Goal: Task Accomplishment & Management: Manage account settings

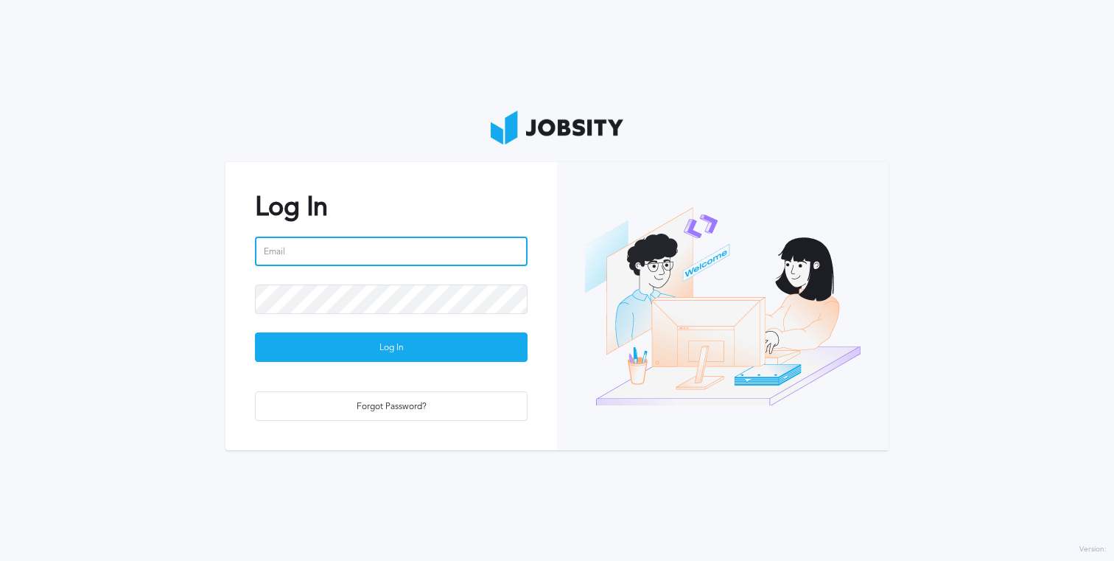
click at [396, 251] on input "email" at bounding box center [391, 251] width 273 height 29
paste input "[PERSON_NAME][EMAIL_ADDRESS][PERSON_NAME][DOMAIN_NAME]"
type input "[PERSON_NAME][EMAIL_ADDRESS][PERSON_NAME][DOMAIN_NAME]"
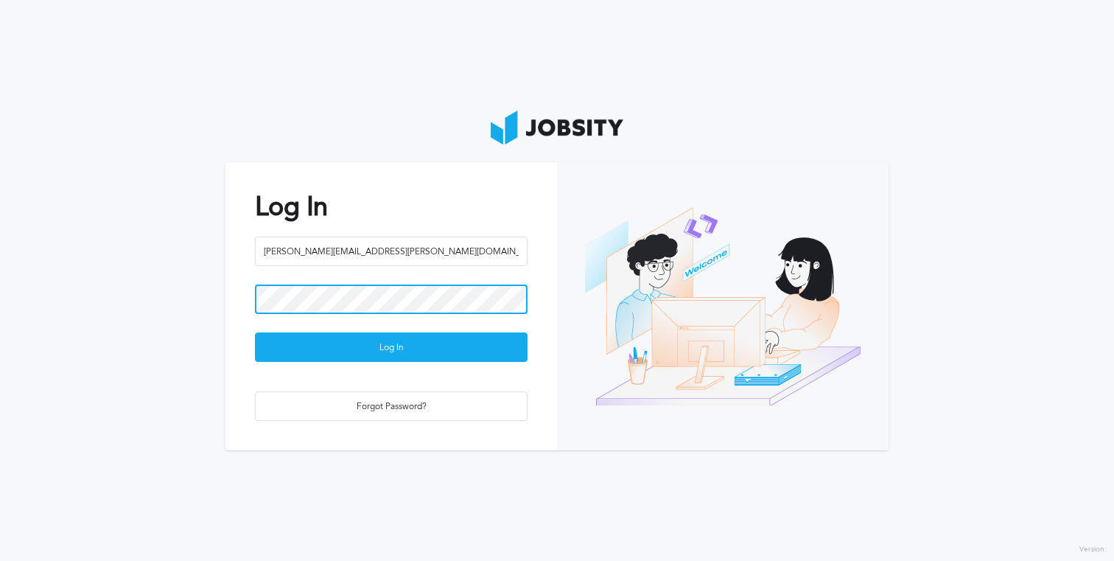
click at [255, 332] on button "Log In" at bounding box center [391, 346] width 273 height 29
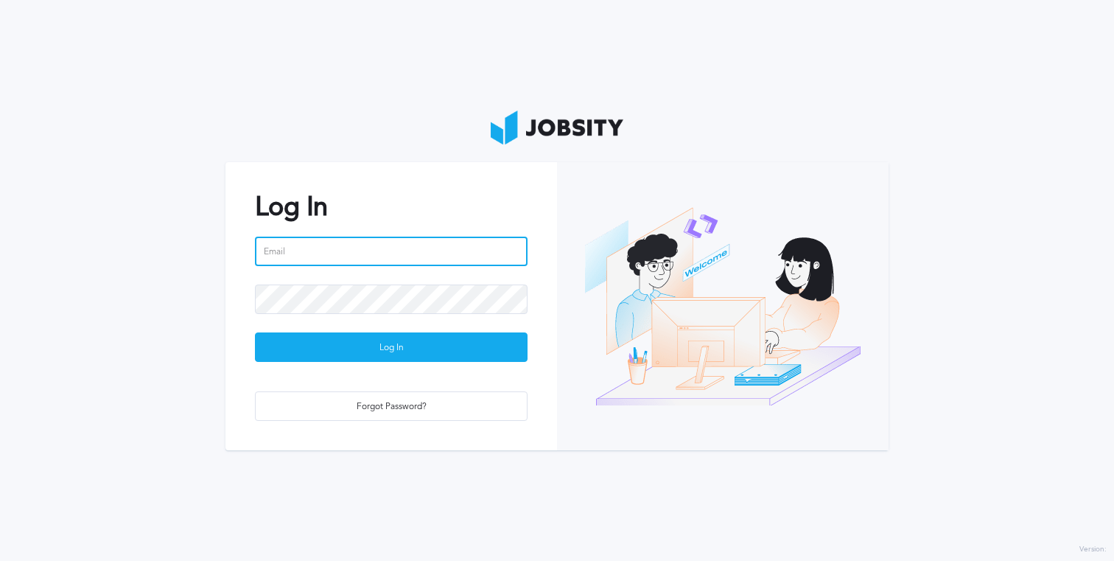
click at [378, 248] on input "email" at bounding box center [391, 251] width 273 height 29
paste input "FbAv4MsqrE"
type input "FbAv4MsqrE"
click at [281, 253] on input "email" at bounding box center [391, 251] width 273 height 29
click at [466, 260] on input "adria" at bounding box center [391, 251] width 273 height 29
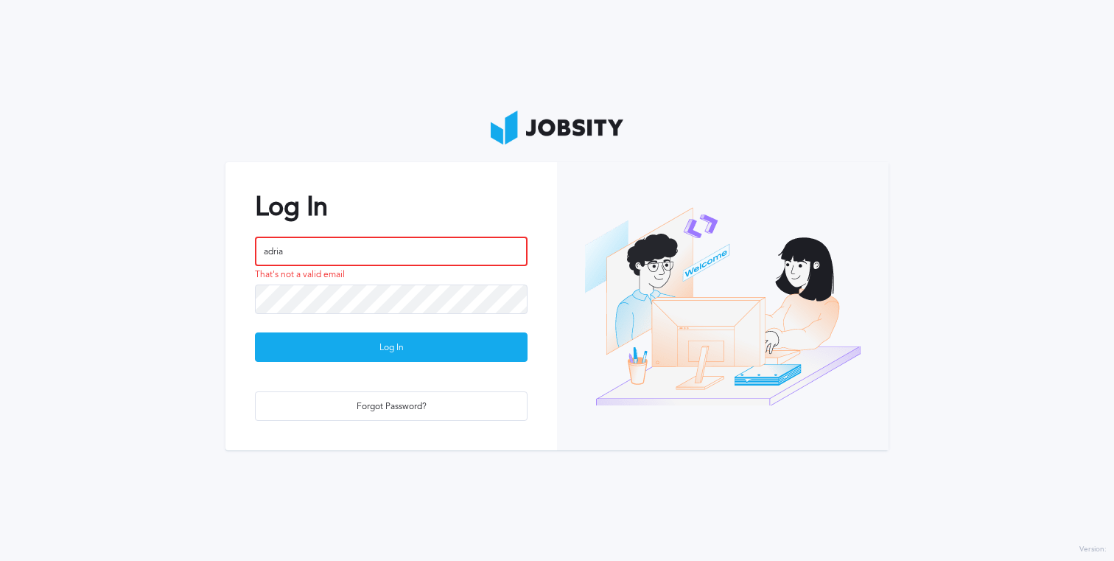
click at [466, 260] on input "adria" at bounding box center [391, 251] width 273 height 29
paste input "n.pedrazzoli@jobsity.com"
type input "[PERSON_NAME][EMAIL_ADDRESS][PERSON_NAME][DOMAIN_NAME]"
click at [255, 332] on button "Log In" at bounding box center [391, 346] width 273 height 29
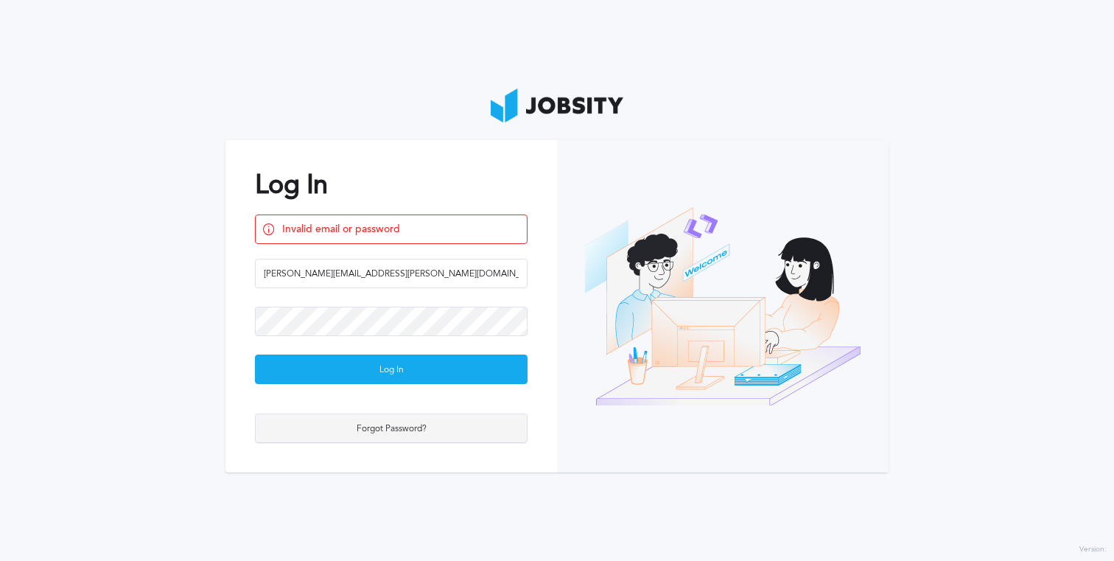
click at [407, 426] on div "Forgot Password?" at bounding box center [391, 428] width 271 height 29
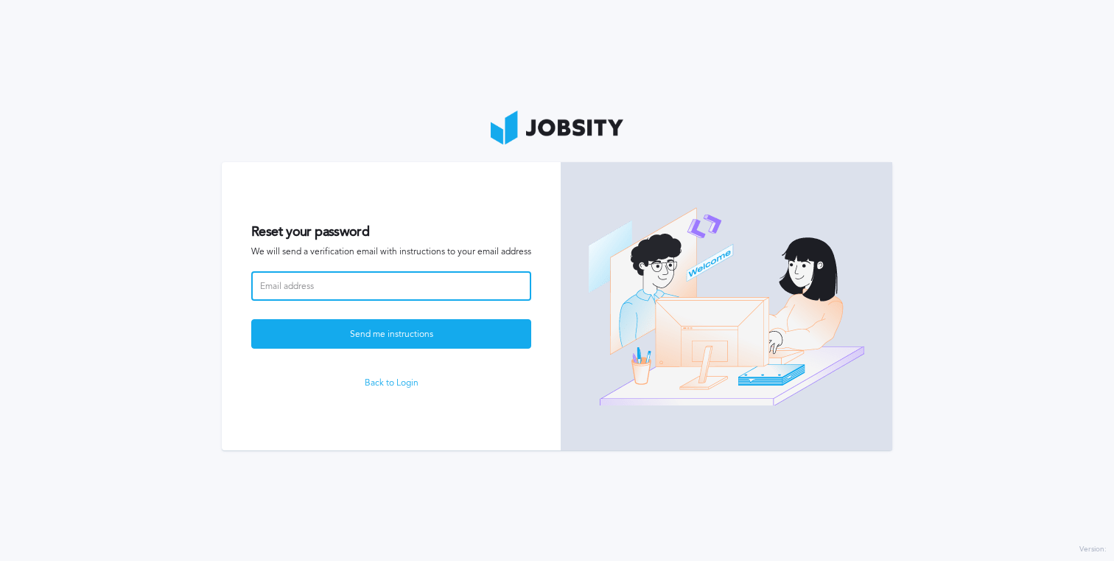
click at [434, 277] on input at bounding box center [391, 285] width 280 height 29
paste input "[PERSON_NAME][EMAIL_ADDRESS][PERSON_NAME][DOMAIN_NAME]"
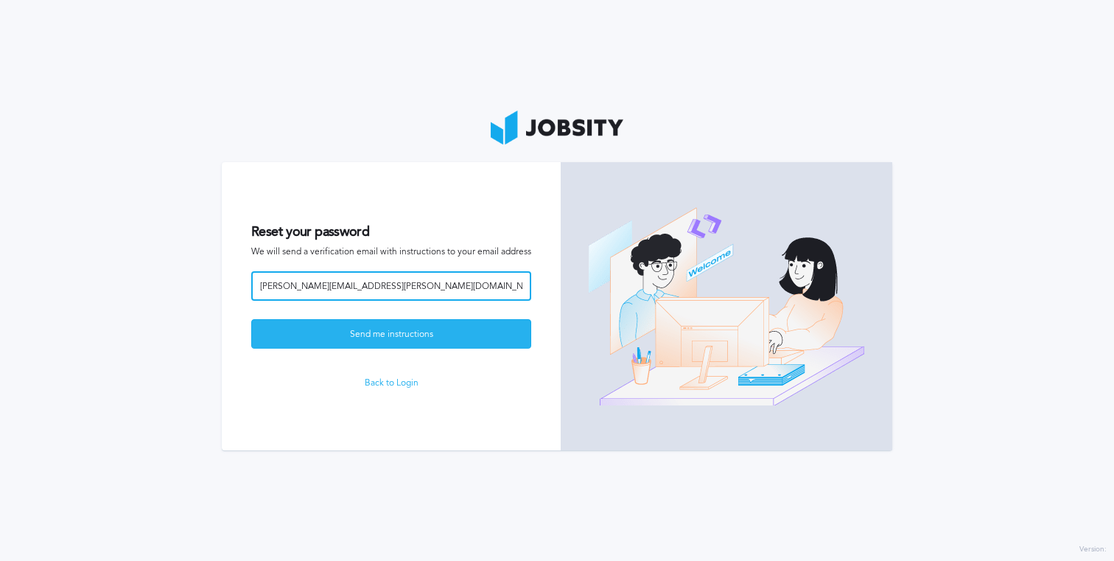
type input "[PERSON_NAME][EMAIL_ADDRESS][PERSON_NAME][DOMAIN_NAME]"
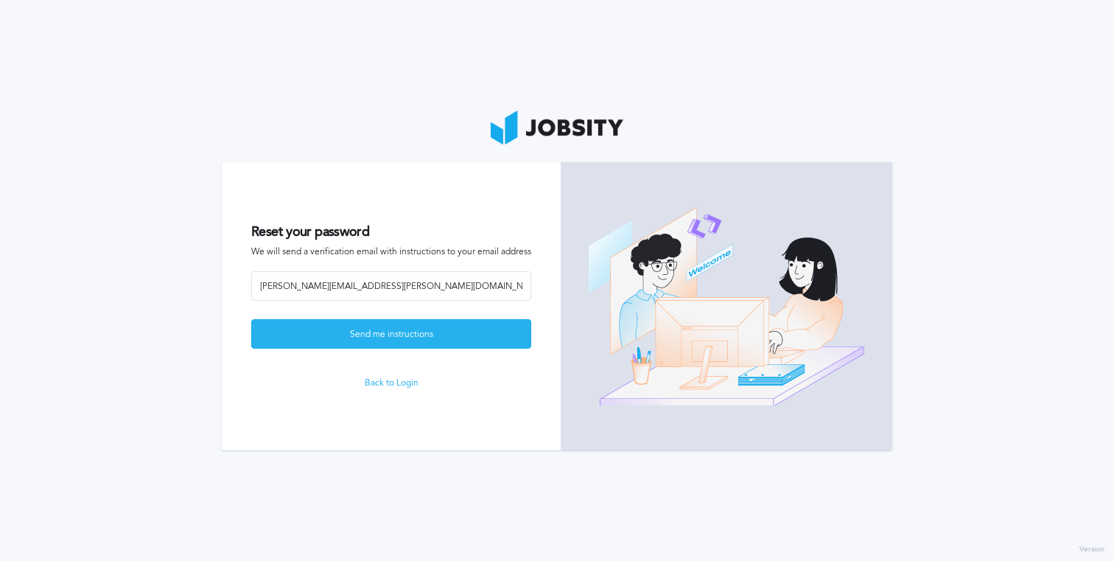
click at [404, 340] on div "Send me instructions" at bounding box center [391, 334] width 279 height 29
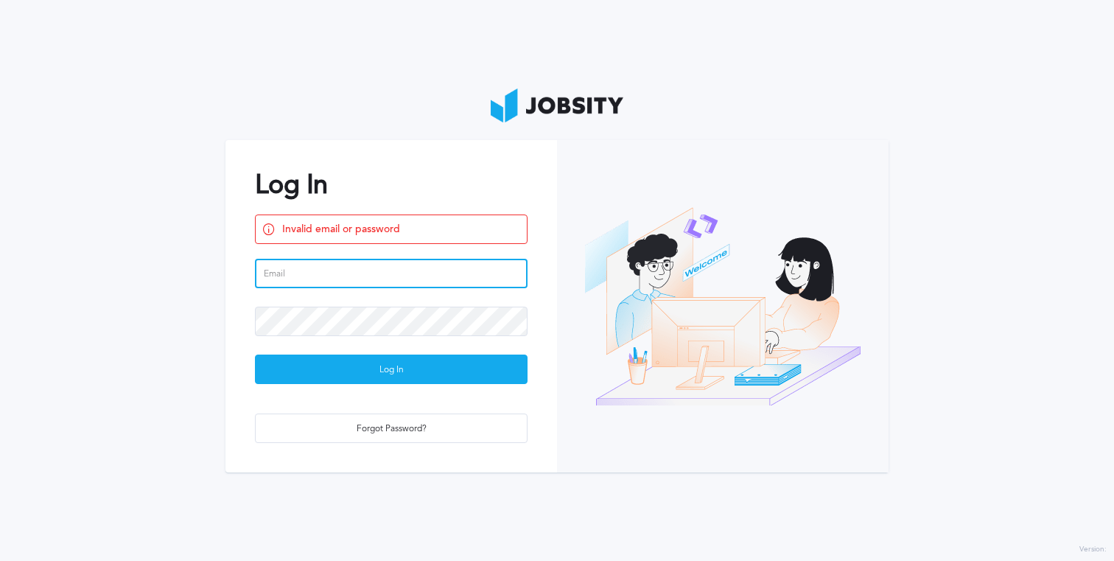
click at [389, 273] on input "email" at bounding box center [391, 273] width 273 height 29
paste input "[PERSON_NAME][EMAIL_ADDRESS][PERSON_NAME][DOMAIN_NAME]"
click at [363, 272] on input "[PERSON_NAME][EMAIL_ADDRESS][PERSON_NAME][DOMAIN_NAME]" at bounding box center [391, 273] width 273 height 29
click at [349, 272] on input "[PERSON_NAME][EMAIL_ADDRESS][PERSON_NAME][DOMAIN_NAME]" at bounding box center [391, 273] width 273 height 29
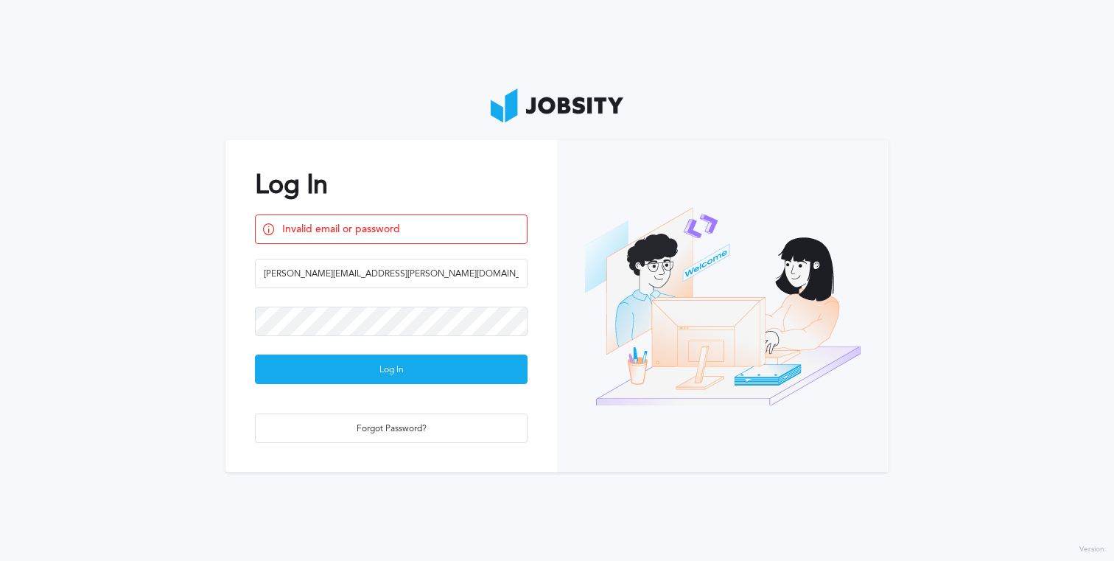
click at [409, 256] on div "Log In Invalid email or password adrian.pedrazzoli@gmail.com Log In Forgot Pass…" at bounding box center [391, 306] width 332 height 332
click at [255, 354] on button "Log In" at bounding box center [391, 368] width 273 height 29
click at [391, 383] on div "Log In" at bounding box center [391, 369] width 271 height 29
click at [295, 280] on input "adrian.pedrazzoli@gmail.com" at bounding box center [391, 273] width 273 height 29
click at [293, 274] on input "adrian.pedrazzoli@gmail.com" at bounding box center [391, 273] width 273 height 29
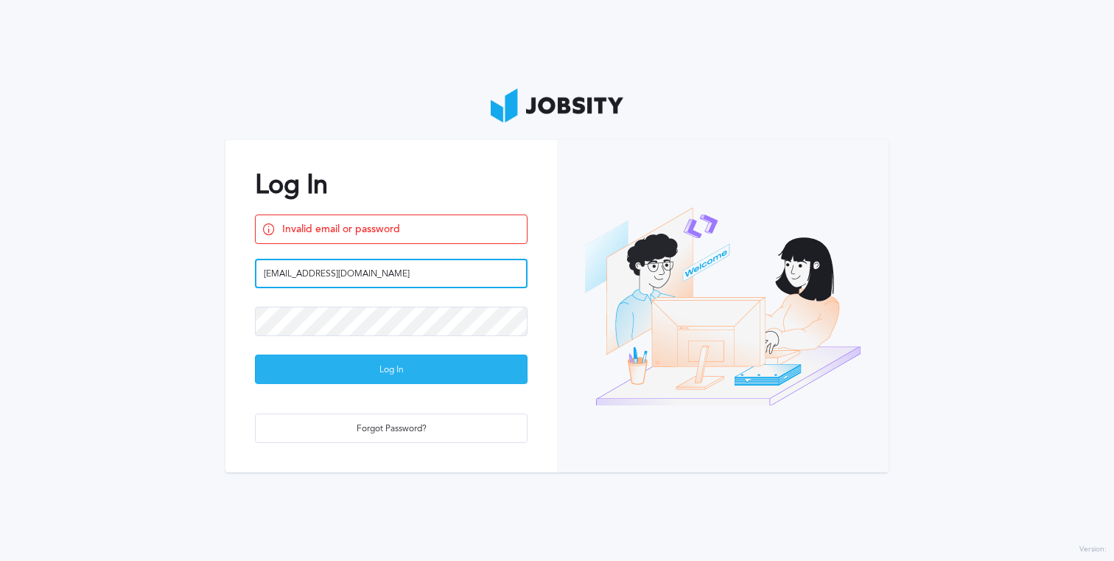
type input "adrianpedrazzoli@gmail.com"
click at [385, 371] on div "Log In" at bounding box center [391, 369] width 271 height 29
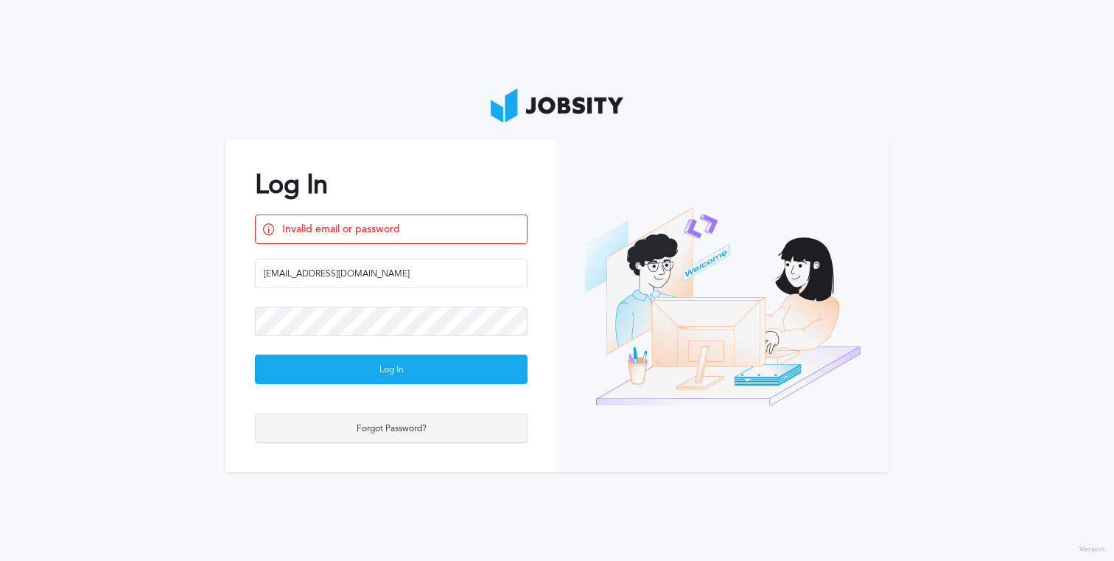
click at [388, 427] on div "Forgot Password?" at bounding box center [391, 428] width 271 height 29
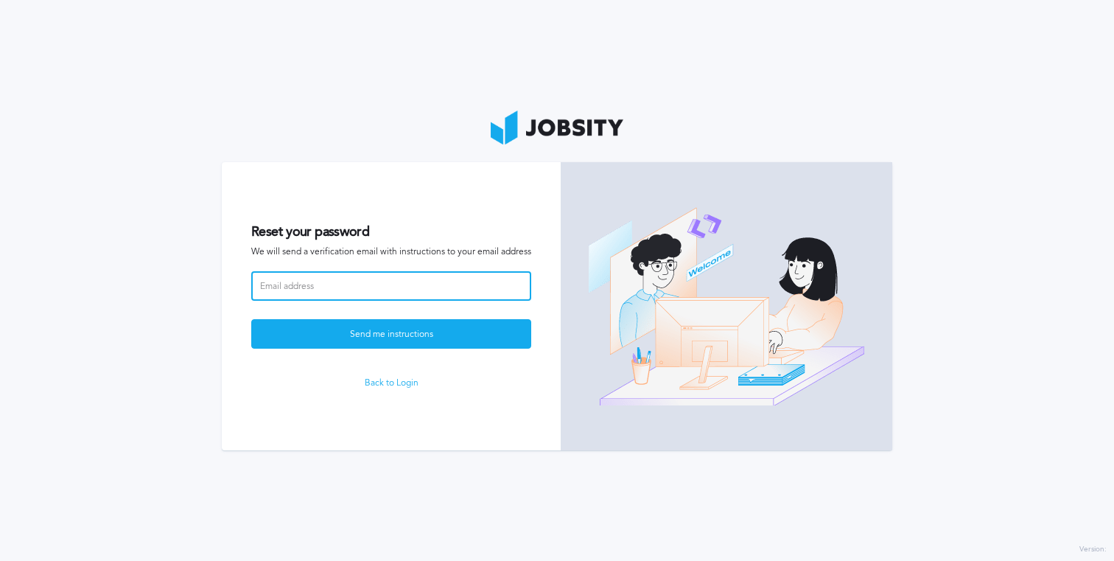
click at [394, 272] on input at bounding box center [391, 285] width 280 height 29
click at [251, 319] on button "Send me instructions" at bounding box center [391, 333] width 280 height 29
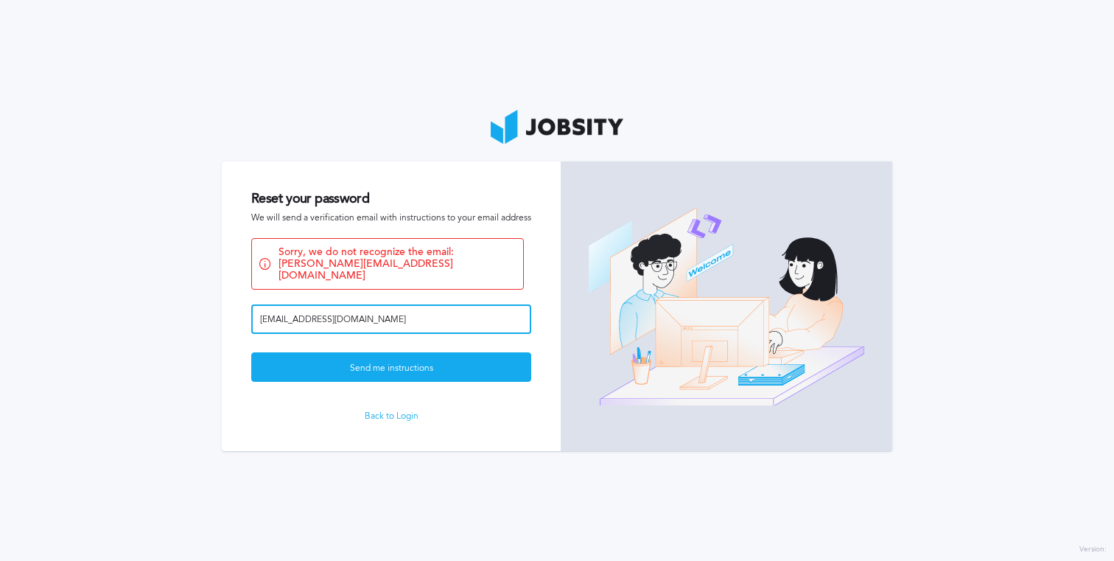
drag, startPoint x: 384, startPoint y: 308, endPoint x: 214, endPoint y: 298, distance: 169.7
click at [214, 298] on section "Reset your password We will send a verification email with instructions to your…" at bounding box center [557, 280] width 1114 height 561
paste input "adrian.pedrazzoli@jobsity"
click at [264, 308] on input "[PERSON_NAME][EMAIL_ADDRESS][PERSON_NAME][DOMAIN_NAME]" at bounding box center [391, 318] width 280 height 29
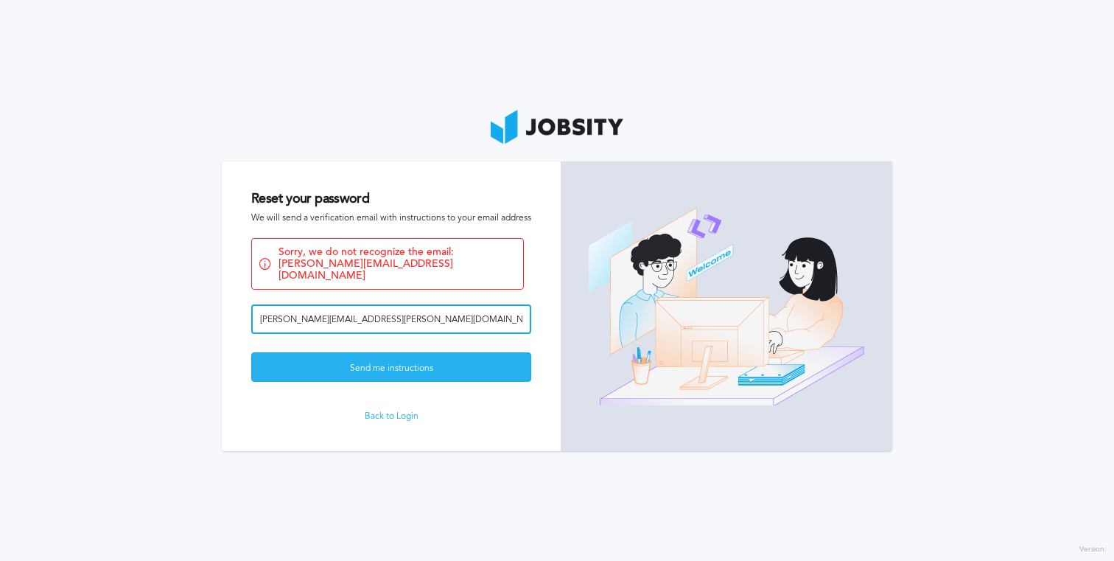
type input "[PERSON_NAME][EMAIL_ADDRESS][PERSON_NAME][DOMAIN_NAME]"
click at [354, 363] on div "Send me instructions" at bounding box center [391, 367] width 279 height 29
